Goal: Information Seeking & Learning: Learn about a topic

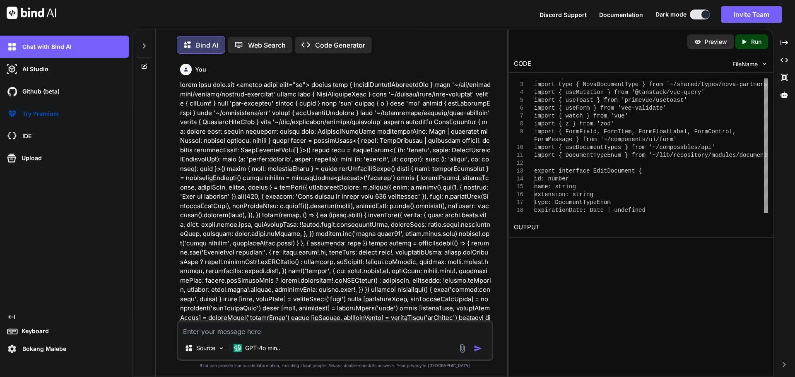
scroll to position [0, 134]
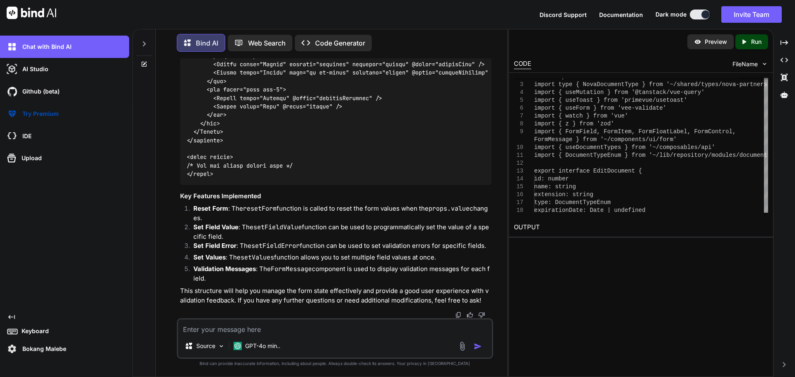
click at [231, 330] on textarea at bounding box center [335, 327] width 314 height 15
paste textarea "queryClient.invalidateQueries('documents');"
click at [338, 332] on textarea "queryClient.invalidateQueries('documents');" at bounding box center [335, 327] width 314 height 15
paste textarea "Type '"documents"' has no properties in common with type 'InvalidateQueryFilter…"
type textarea "queryClient.invalidateQueries('documents'); Type '"documents"' has no propertie…"
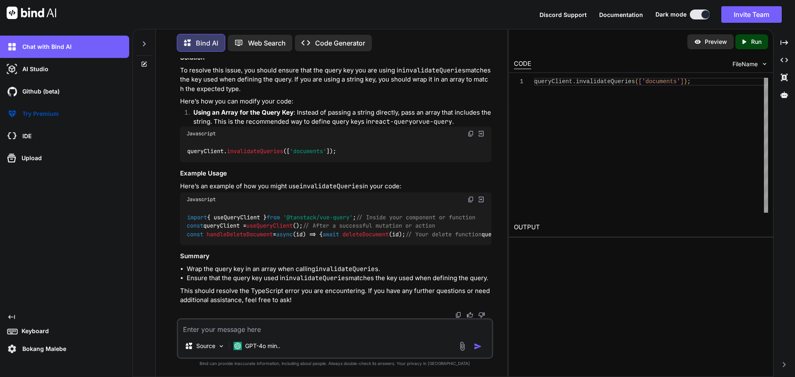
scroll to position [62951, 0]
drag, startPoint x: 346, startPoint y: 217, endPoint x: 225, endPoint y: 227, distance: 120.9
click at [186, 162] on div "queryClient. invalidateQueries ([ 'documents' ]);" at bounding box center [335, 152] width 311 height 22
copy code "queryClient. invalidateQueries ([ 'documents' ]);"
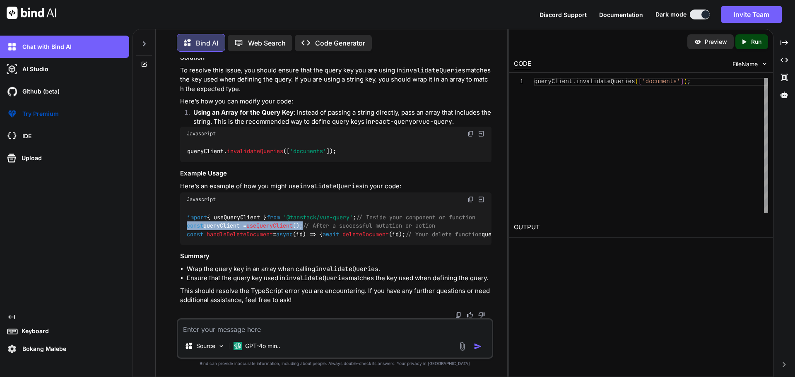
drag, startPoint x: 184, startPoint y: 225, endPoint x: 318, endPoint y: 227, distance: 133.7
click at [318, 227] on div "import { useQueryClient } from '@tanstack/vue-query' ; // Inside your component…" at bounding box center [335, 226] width 311 height 38
drag, startPoint x: 290, startPoint y: 221, endPoint x: 295, endPoint y: 220, distance: 4.6
drag, startPoint x: 295, startPoint y: 220, endPoint x: 303, endPoint y: 224, distance: 9.1
copy code "const queryClient = useQueryClient ();"
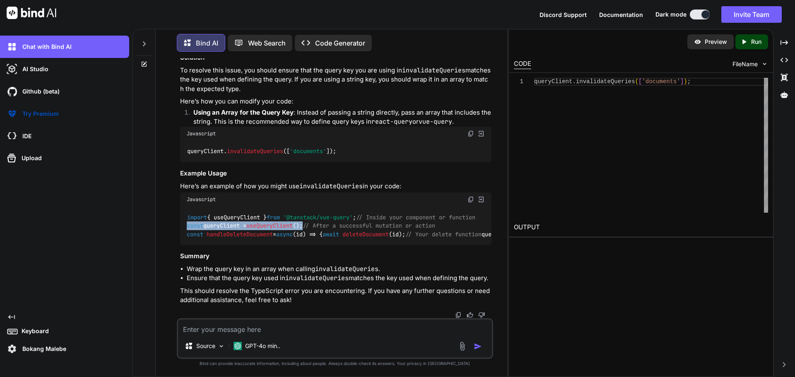
click at [224, 238] on span "handleDeleteDocument" at bounding box center [240, 234] width 66 height 7
copy code "handleDeleteDocument"
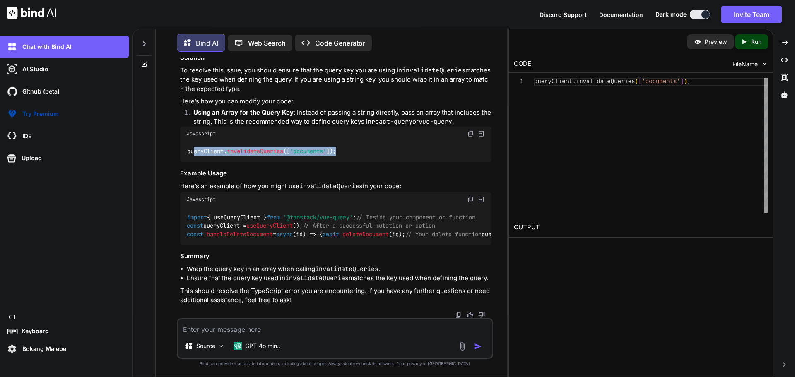
drag, startPoint x: 241, startPoint y: 217, endPoint x: 346, endPoint y: 217, distance: 105.6
click at [346, 162] on div "queryClient. invalidateQueries ([ 'documents' ]);" at bounding box center [335, 152] width 311 height 22
click at [342, 231] on span "deleteDocument" at bounding box center [365, 234] width 46 height 7
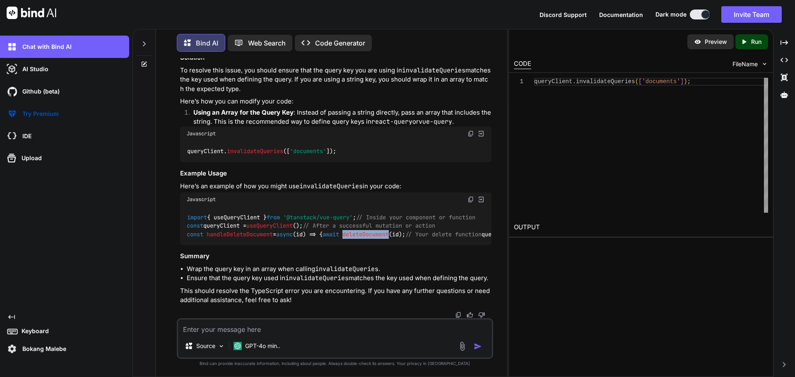
click at [342, 231] on span "deleteDocument" at bounding box center [365, 234] width 46 height 7
copy span "deleteDocument"
click at [303, 222] on span "// After a successful mutation or action" at bounding box center [369, 225] width 132 height 7
click at [266, 328] on textarea at bounding box center [335, 327] width 314 height 15
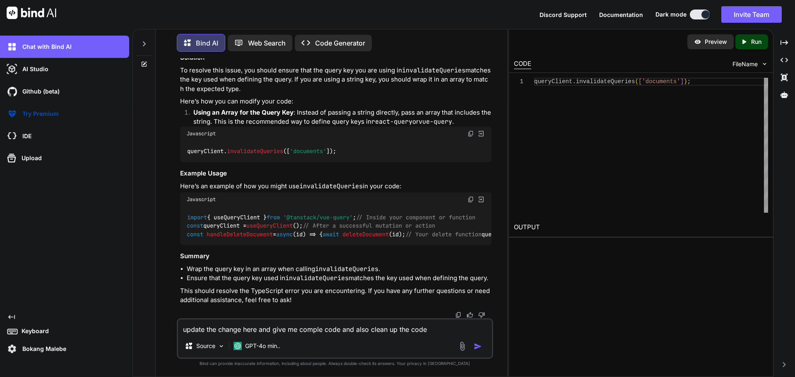
paste textarea "<script setup lang="ts"> import type { ColumnProps } from '#shared/types/base' …"
type textarea "update the change here and give me comple code and also clean up the code <scri…"
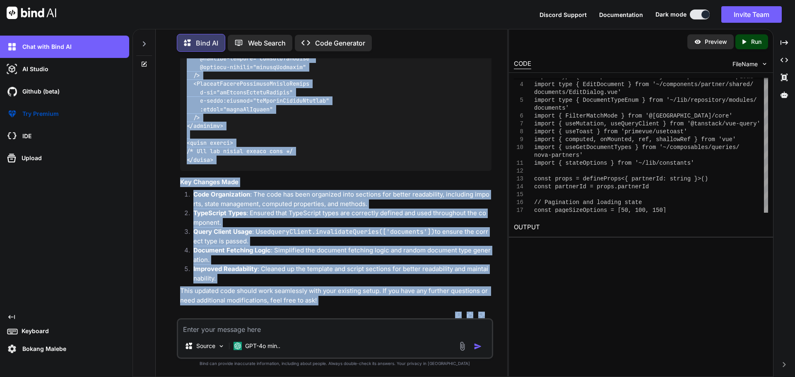
scroll to position [67193, 0]
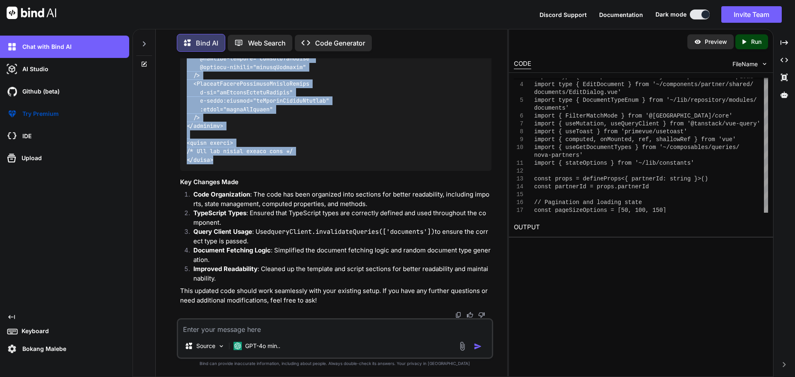
drag, startPoint x: 188, startPoint y: 195, endPoint x: 235, endPoint y: 154, distance: 63.0
copy code "<script setup lang="ts"> import type { ColumnProps } from '#shared/types/base' …"
click at [237, 326] on textarea at bounding box center [335, 327] width 314 height 15
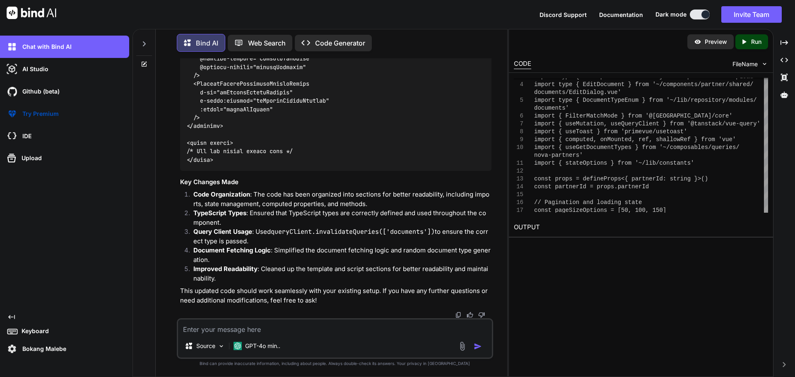
click at [211, 325] on textarea at bounding box center [335, 327] width 314 height 15
paste textarea "[vue-tsc] 'values' implicitly has type 'any' because it does not have a type an…"
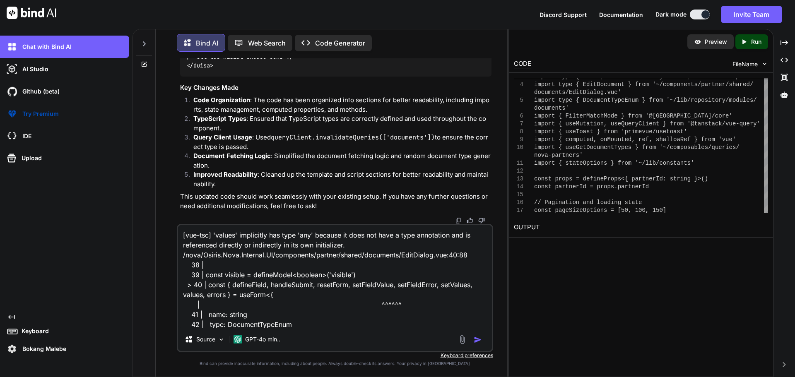
scroll to position [11, 0]
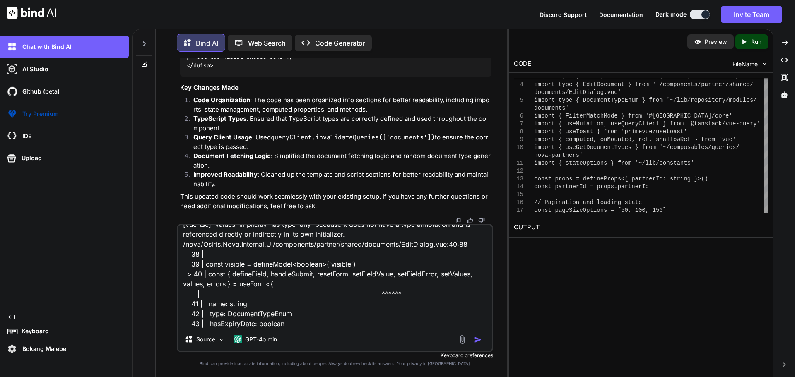
click at [298, 323] on textarea "[vue-tsc] 'values' implicitly has type 'any' because it does not have a type an…" at bounding box center [335, 276] width 314 height 103
click at [480, 338] on img "button" at bounding box center [478, 340] width 8 height 8
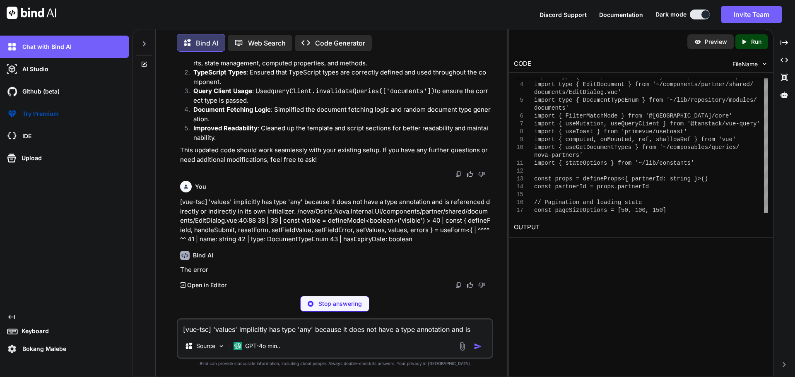
scroll to position [67318, 0]
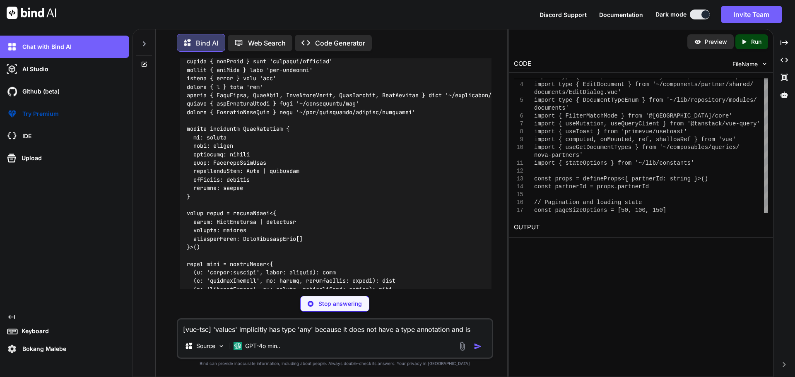
click at [310, 330] on textarea "[vue-tsc] 'values' implicitly has type 'any' because it does not have a type an…" at bounding box center [335, 327] width 314 height 15
paste textarea "<script setup lang="ts"> import type { UpdatePartnerDocumentDto } from '~/lib/r…"
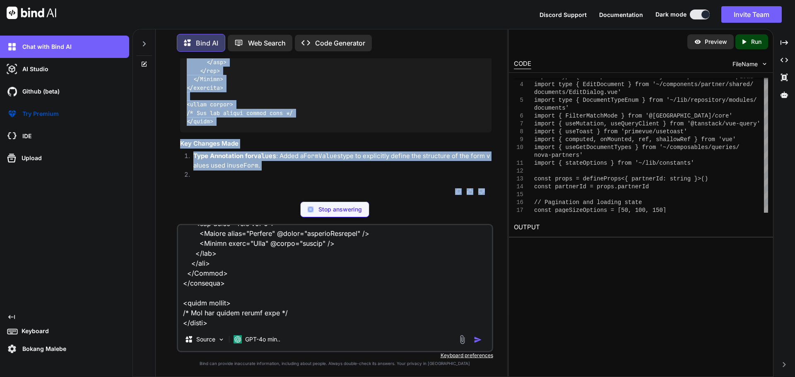
scroll to position [69434, 0]
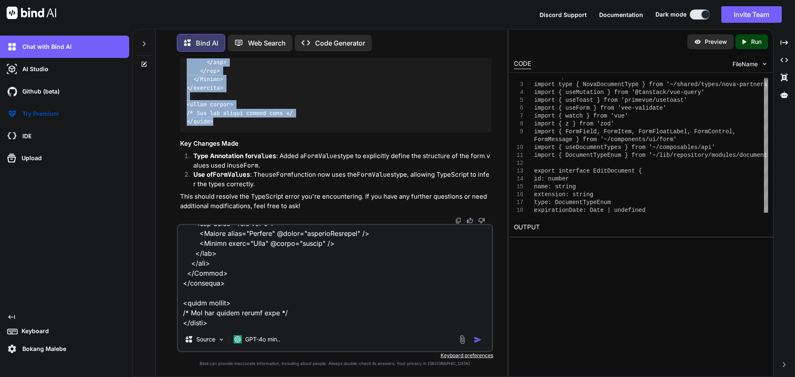
drag, startPoint x: 188, startPoint y: 76, endPoint x: 217, endPoint y: 114, distance: 48.1
copy code "<script setup lang="ts"> import type { UpdatePartnerDocumentDto } from '~/lib/r…"
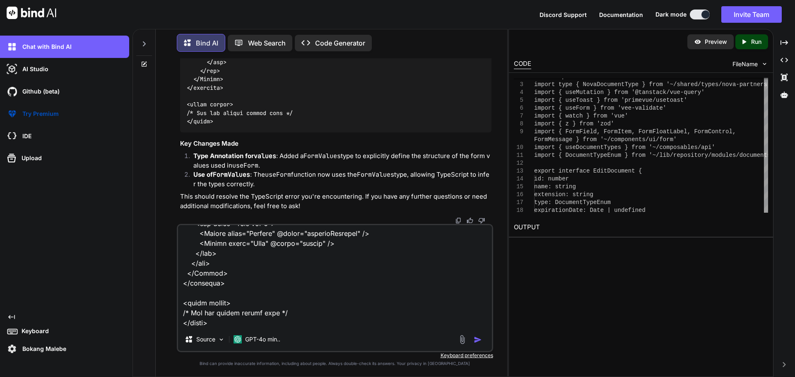
click at [297, 279] on textarea at bounding box center [335, 276] width 314 height 103
paste textarea "[vue-tsc] 'values' implicitly has type 'any' because it does not have a type an…"
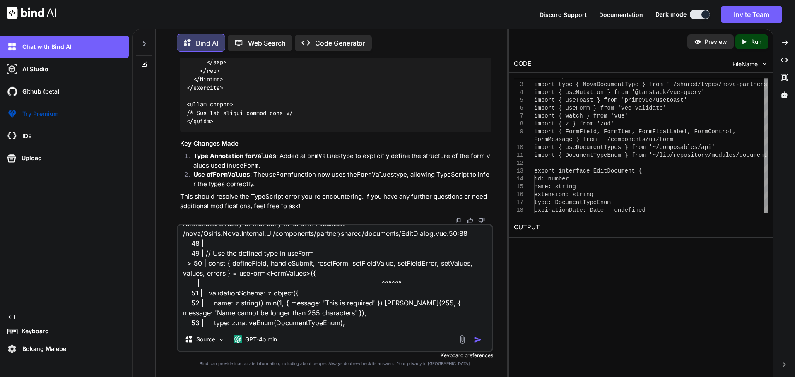
scroll to position [21, 0]
click at [476, 339] on img "button" at bounding box center [478, 340] width 8 height 8
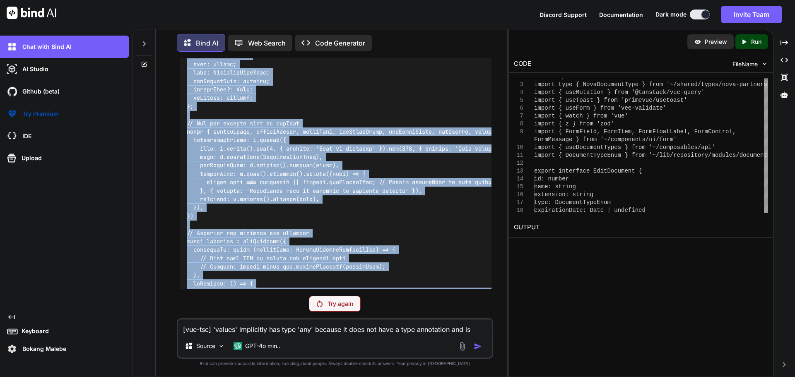
scroll to position [67519, 0]
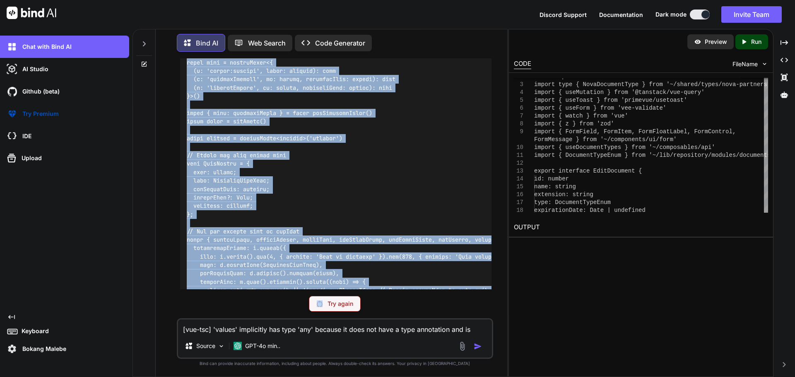
drag, startPoint x: 187, startPoint y: 271, endPoint x: 192, endPoint y: 289, distance: 18.7
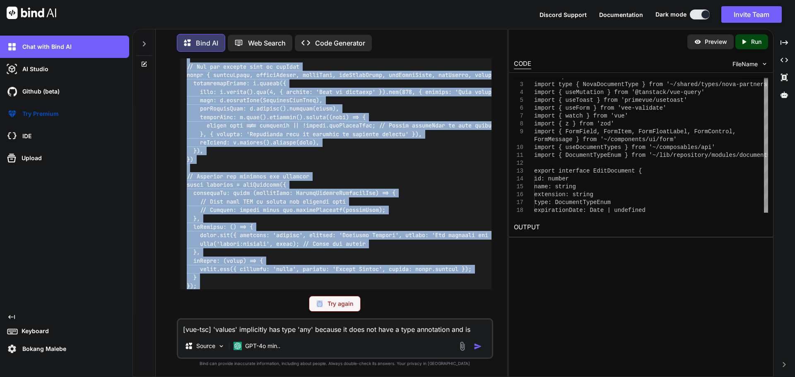
scroll to position [67685, 0]
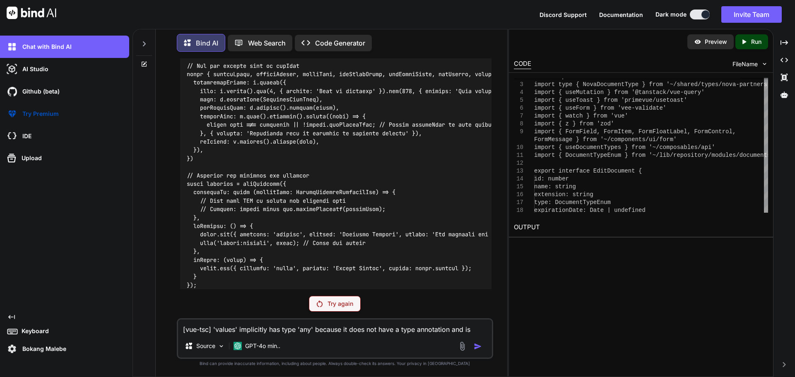
click at [345, 307] on p "Try again" at bounding box center [340, 304] width 26 height 8
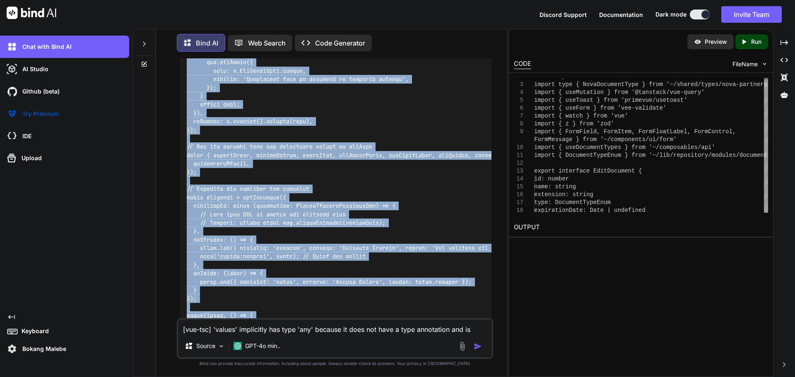
scroll to position [69966, 0]
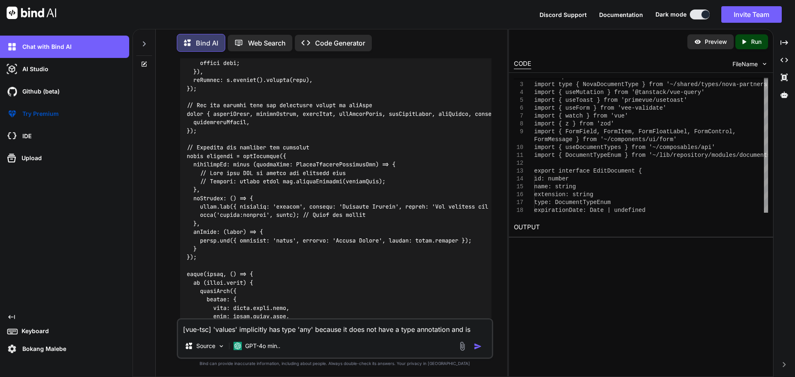
drag, startPoint x: 187, startPoint y: 168, endPoint x: 286, endPoint y: 252, distance: 129.5
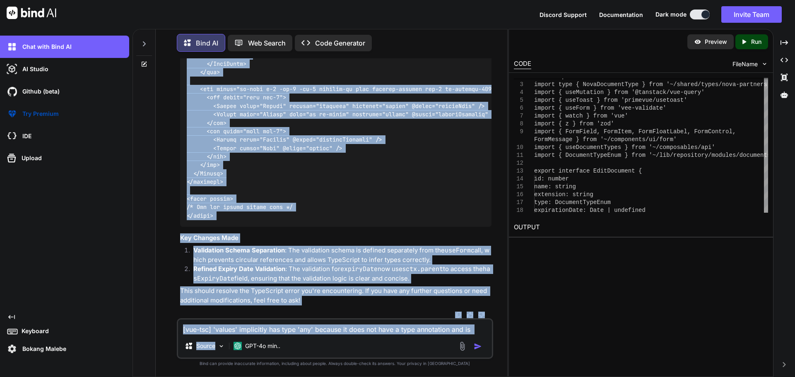
scroll to position [71590, 0]
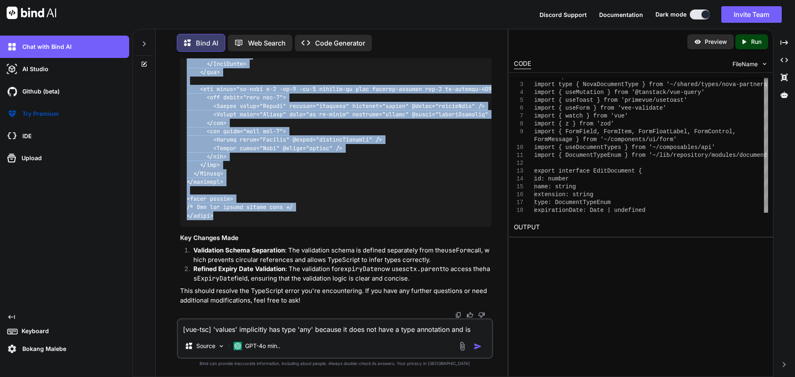
drag, startPoint x: 186, startPoint y: 115, endPoint x: 224, endPoint y: 211, distance: 103.0
copy code "export interface EditDocument { id: number name: string extension: string type:…"
drag, startPoint x: 233, startPoint y: 95, endPoint x: 253, endPoint y: 106, distance: 22.4
copy code "export interface EditDocument { id: number name: string extension: string type:…"
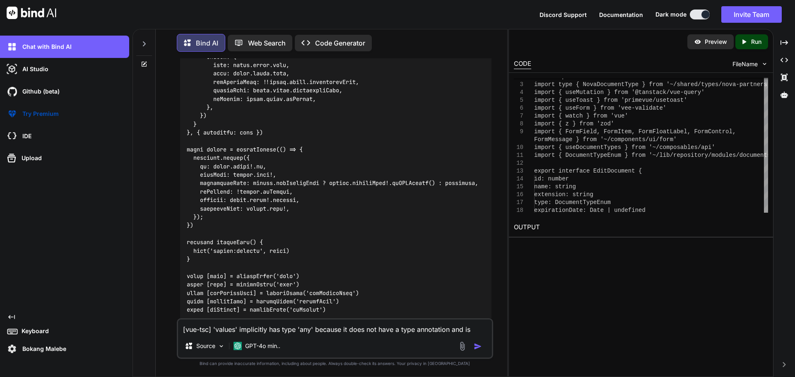
scroll to position [67906, 0]
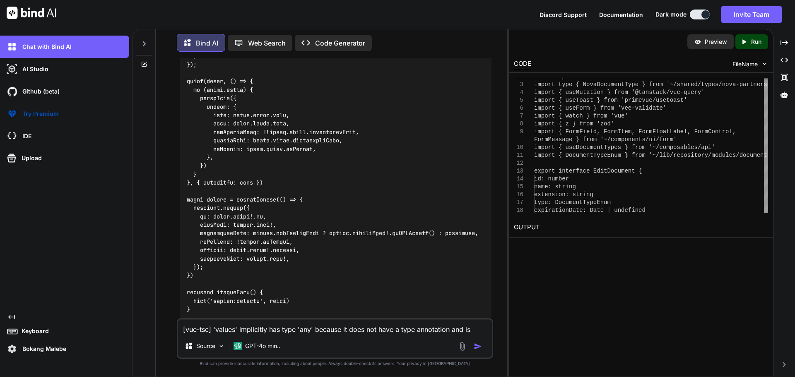
drag, startPoint x: 195, startPoint y: 235, endPoint x: 375, endPoint y: 231, distance: 180.5
click at [375, 231] on div at bounding box center [335, 372] width 311 height 1887
copy code "expiryDate: [DOMAIN_NAME]().optional().refine((date) => {"
drag, startPoint x: 428, startPoint y: 248, endPoint x: 192, endPoint y: 230, distance: 237.5
click at [192, 230] on div at bounding box center [335, 372] width 311 height 1887
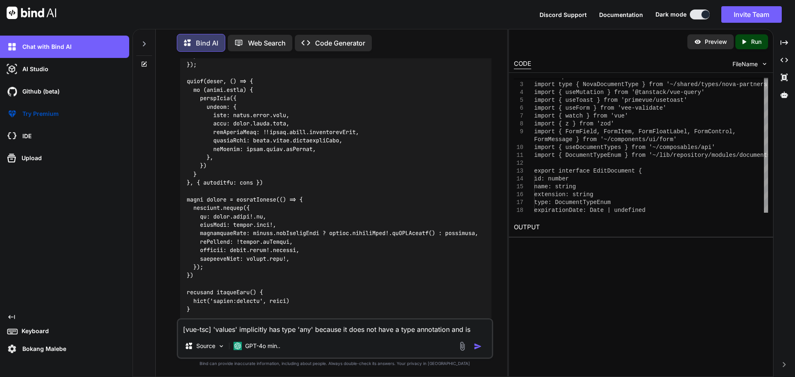
copy code "expiryDate: [DOMAIN_NAME]().optional().refine((date) => { return date !== undef…"
click at [334, 238] on code at bounding box center [399, 373] width 424 height 1874
drag, startPoint x: 198, startPoint y: 236, endPoint x: 362, endPoint y: 220, distance: 164.6
click at [362, 220] on div at bounding box center [335, 372] width 311 height 1887
click at [208, 225] on code at bounding box center [399, 373] width 424 height 1874
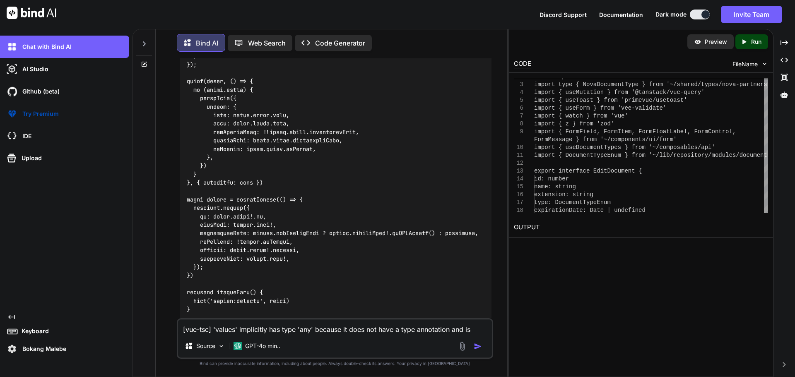
drag, startPoint x: 200, startPoint y: 233, endPoint x: 435, endPoint y: 251, distance: 236.7
click at [435, 251] on div at bounding box center [335, 372] width 311 height 1887
drag, startPoint x: 197, startPoint y: 276, endPoint x: 184, endPoint y: 192, distance: 85.1
click at [184, 192] on div at bounding box center [335, 372] width 311 height 1887
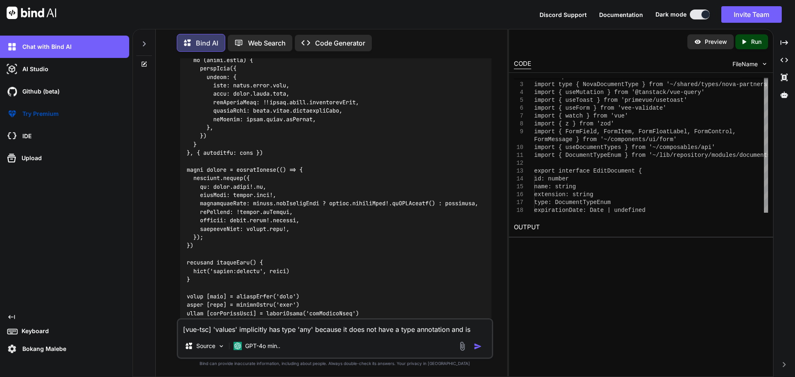
scroll to position [67947, 0]
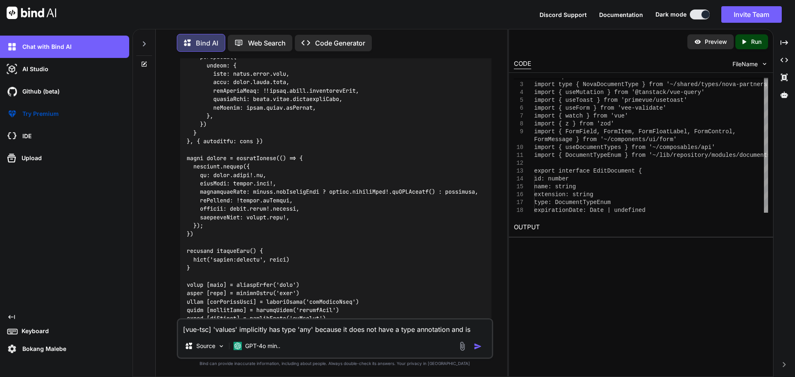
drag, startPoint x: 345, startPoint y: 133, endPoint x: 318, endPoint y: 158, distance: 37.2
click at [345, 133] on div at bounding box center [335, 331] width 311 height 1887
drag, startPoint x: 197, startPoint y: 194, endPoint x: 418, endPoint y: 212, distance: 221.8
click at [418, 212] on code at bounding box center [399, 331] width 424 height 1874
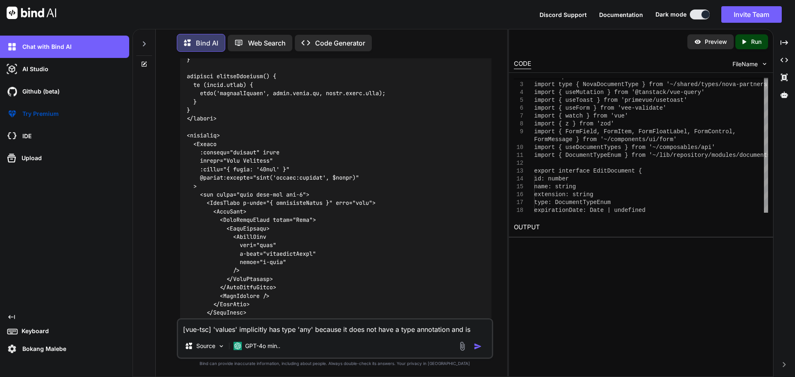
scroll to position [68278, 0]
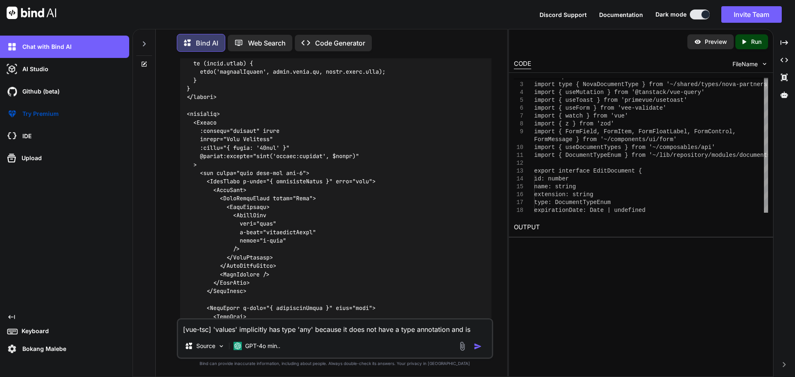
click at [265, 328] on textarea "[vue-tsc] 'values' implicitly has type 'any' because it does not have a type an…" at bounding box center [335, 327] width 314 height 15
paste textarea "No overload matches this call. Overload 1 of 2, '(check: (arg: Date | undefined…"
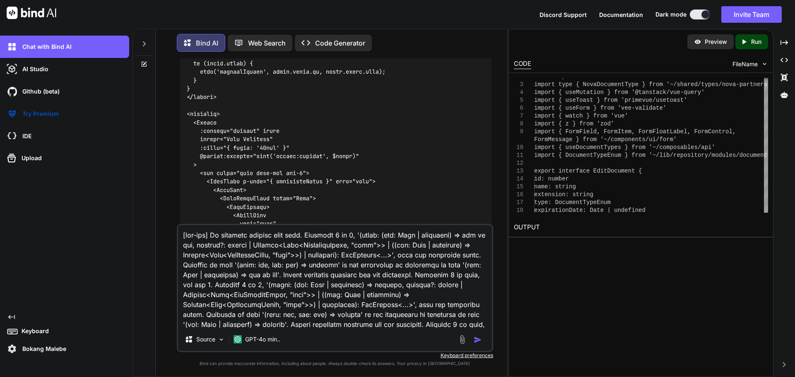
scroll to position [269, 0]
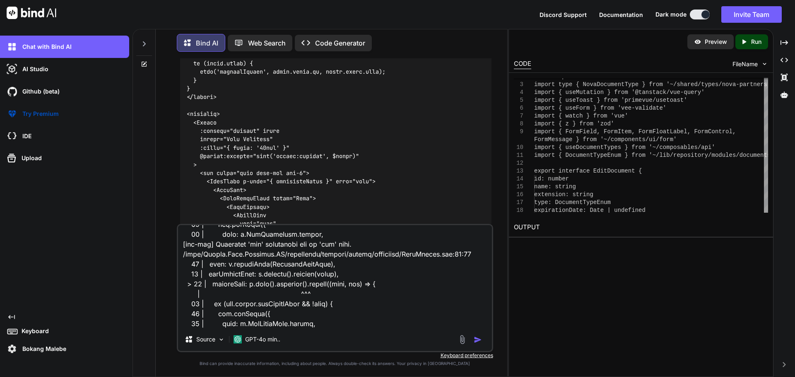
type textarea "[vue-tsc] No overload matches this call. Overload 1 of 2, '(check: (arg: Date |…"
click at [476, 338] on img "button" at bounding box center [478, 340] width 8 height 8
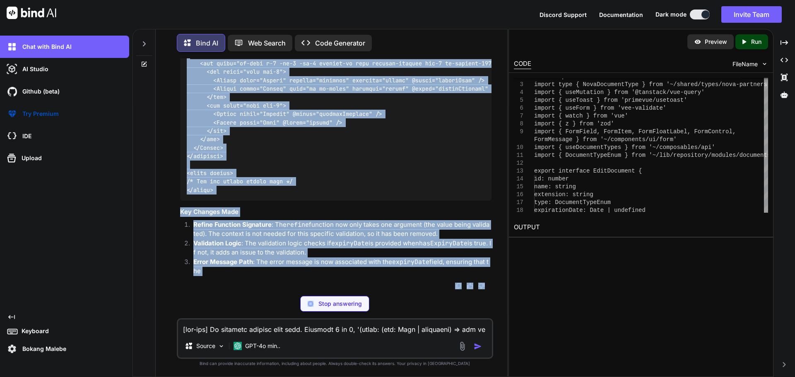
scroll to position [73997, 0]
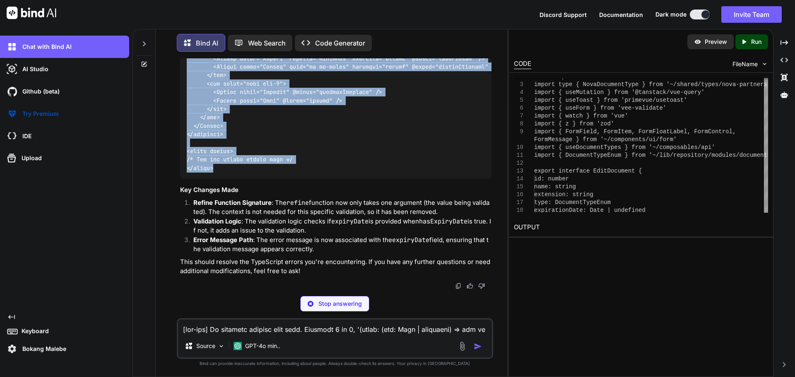
drag, startPoint x: 188, startPoint y: 149, endPoint x: 229, endPoint y: 182, distance: 52.2
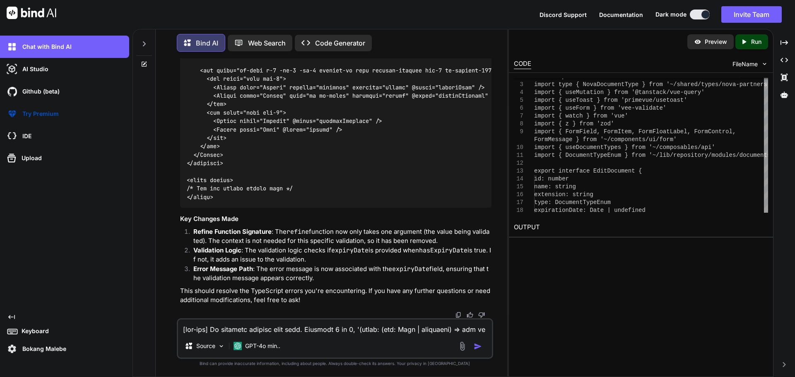
click at [281, 326] on textarea at bounding box center [335, 327] width 314 height 15
paste textarea "<script lang="ts" setup> import type { NovaCountryCreate, NovaCountryUpdate } f…"
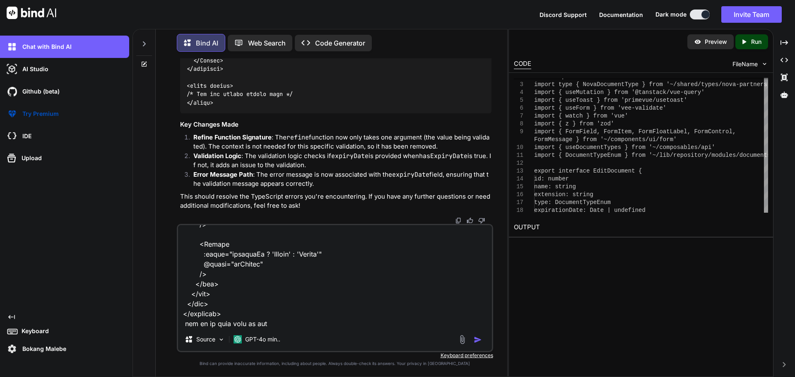
click at [281, 320] on textarea at bounding box center [335, 276] width 314 height 103
click at [382, 326] on textarea at bounding box center [335, 276] width 314 height 103
paste textarea "<ToggleButton"
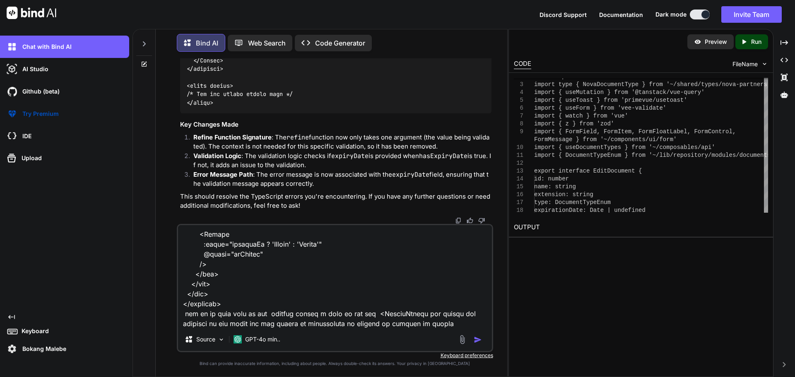
drag, startPoint x: 408, startPoint y: 324, endPoint x: 417, endPoint y: 325, distance: 8.7
click at [408, 324] on textarea at bounding box center [335, 276] width 314 height 103
drag, startPoint x: 423, startPoint y: 324, endPoint x: 468, endPoint y: 308, distance: 47.4
click at [423, 324] on textarea at bounding box center [335, 276] width 314 height 103
type textarea "lets look at this contry detals <script lang="ts" setup> import type { NovaCoun…"
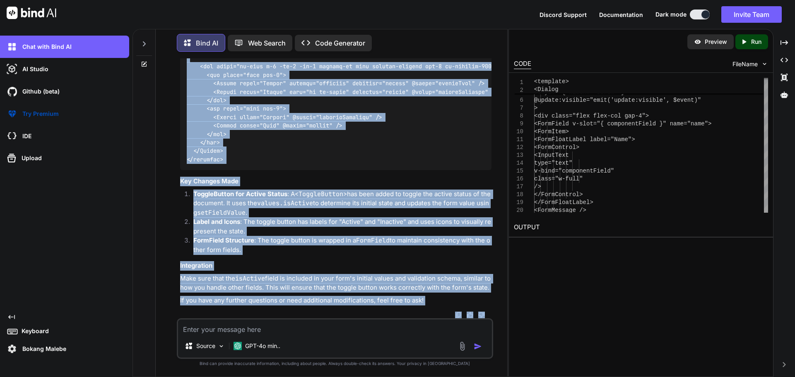
scroll to position [75599, 0]
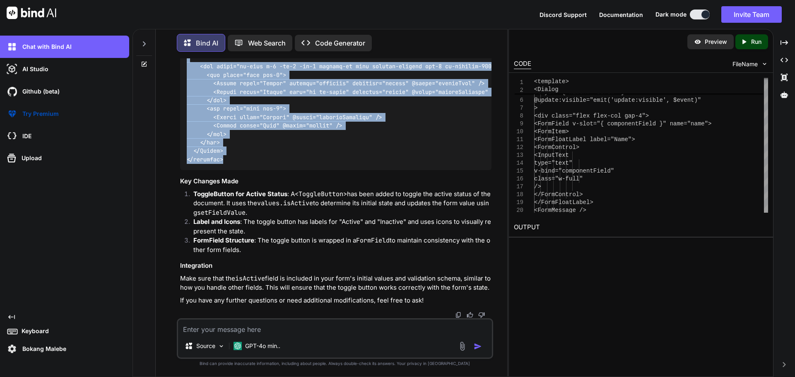
drag, startPoint x: 188, startPoint y: 119, endPoint x: 229, endPoint y: 141, distance: 46.5
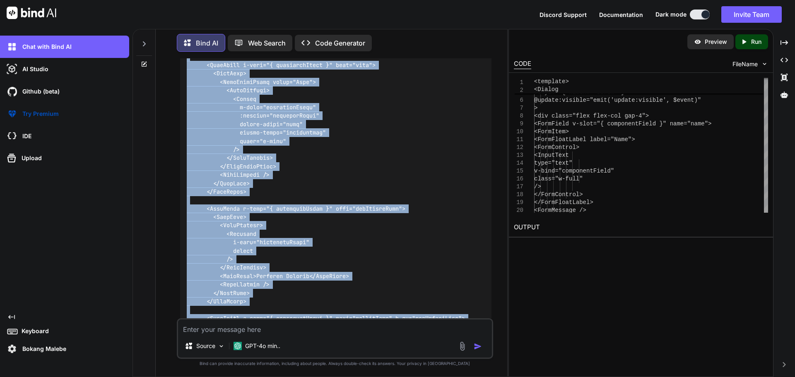
scroll to position [74689, 0]
